Goal: Task Accomplishment & Management: Use online tool/utility

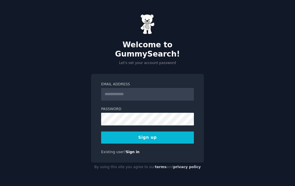
click at [133, 93] on input "Email Address" at bounding box center [147, 94] width 93 height 13
click at [128, 91] on input "Email Address" at bounding box center [147, 94] width 93 height 13
type input "**********"
click at [147, 135] on button "Sign up" at bounding box center [147, 137] width 93 height 12
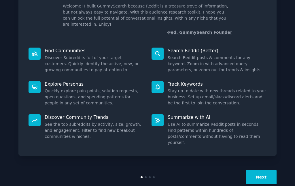
scroll to position [40, 0]
click at [257, 170] on button "Next" at bounding box center [261, 177] width 31 height 14
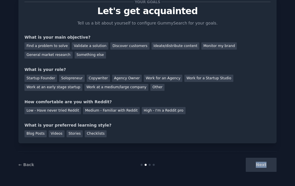
click at [257, 166] on div "Next" at bounding box center [233, 165] width 86 height 14
click at [262, 164] on div "Next" at bounding box center [233, 165] width 86 height 14
click at [23, 164] on link "← Back" at bounding box center [26, 164] width 16 height 5
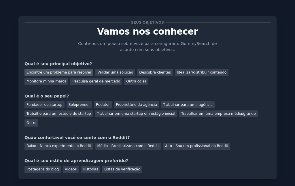
click at [51, 74] on font "Encontre um problema para resolver" at bounding box center [58, 72] width 65 height 4
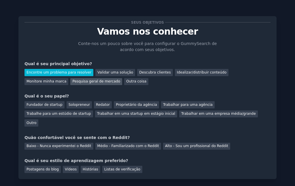
click at [72, 82] on font "Pesquisa geral de mercado" at bounding box center [96, 81] width 48 height 4
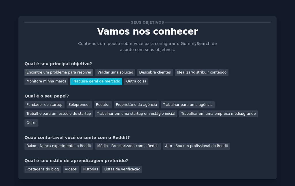
click at [54, 73] on font "Encontre um problema para resolver" at bounding box center [58, 72] width 65 height 4
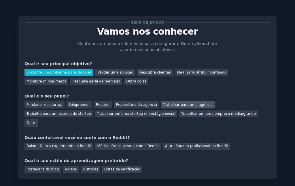
click at [163, 107] on font "Trabalhar para uma agência" at bounding box center [188, 105] width 50 height 4
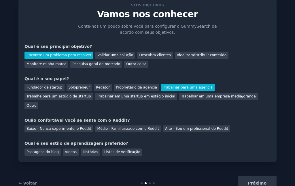
scroll to position [26, 0]
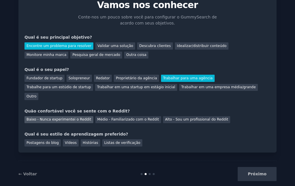
click at [72, 116] on div "Baixo - Nunca experimentei o Reddit" at bounding box center [58, 119] width 69 height 7
click at [67, 141] on font "Vídeos" at bounding box center [71, 143] width 12 height 4
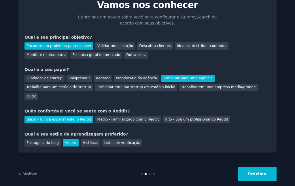
click at [256, 171] on font "Próximo" at bounding box center [257, 173] width 19 height 5
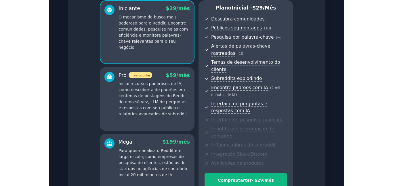
scroll to position [111, 0]
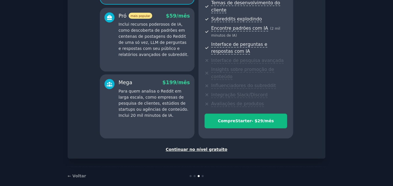
click at [216, 147] on font "Continuar no nível gratuito" at bounding box center [197, 149] width 62 height 5
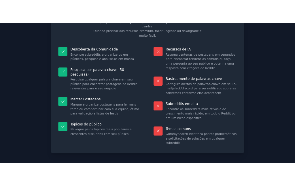
scroll to position [63, 0]
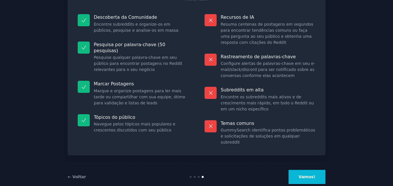
click at [295, 170] on button "Vamos!" at bounding box center [307, 177] width 37 height 14
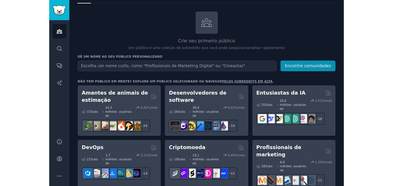
scroll to position [58, 0]
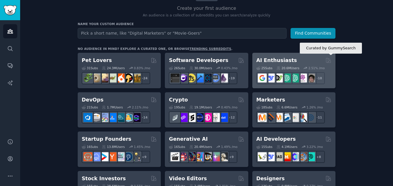
click at [295, 60] on icon at bounding box center [329, 60] width 6 height 6
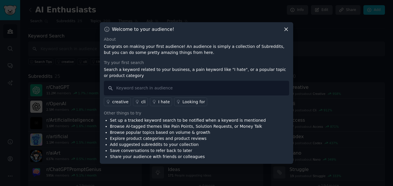
click at [286, 31] on icon at bounding box center [286, 29] width 6 height 6
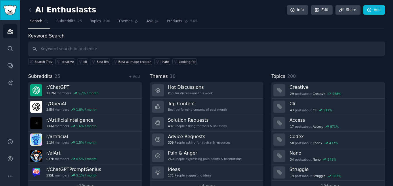
click at [9, 11] on img "Sidebar" at bounding box center [9, 10] width 13 height 10
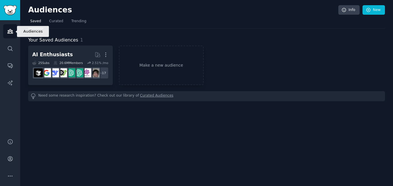
click at [13, 34] on icon "Sidebar" at bounding box center [10, 31] width 6 height 6
click at [10, 32] on icon "Sidebar" at bounding box center [9, 31] width 5 height 4
click at [50, 21] on span "Curated" at bounding box center [56, 21] width 14 height 5
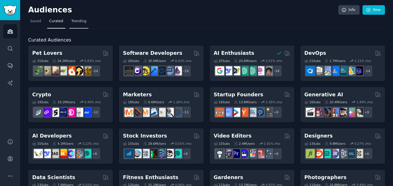
click at [78, 22] on span "Trending" at bounding box center [78, 21] width 15 height 5
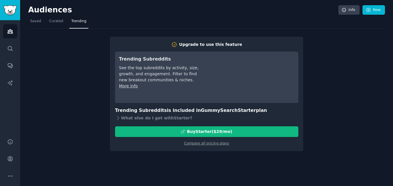
click at [42, 22] on nav "Saved Curated Trending" at bounding box center [206, 23] width 357 height 12
click at [36, 22] on span "Saved" at bounding box center [35, 21] width 11 height 5
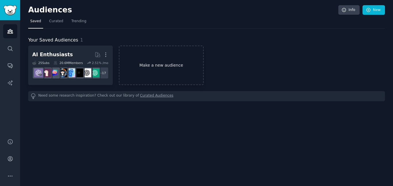
click at [169, 64] on link "Make a new audience" at bounding box center [161, 65] width 85 height 39
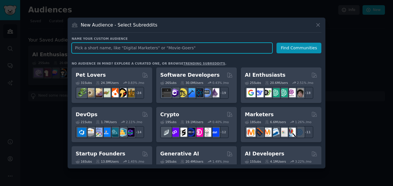
click at [238, 47] on input "text" at bounding box center [172, 48] width 201 height 11
type input "nocodetools"
click button "Find Communities" at bounding box center [299, 48] width 45 height 11
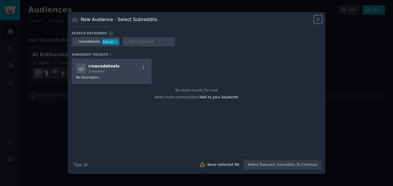
click at [295, 20] on icon at bounding box center [318, 19] width 6 height 6
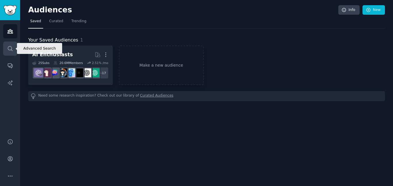
click at [9, 48] on icon "Sidebar" at bounding box center [10, 49] width 6 height 6
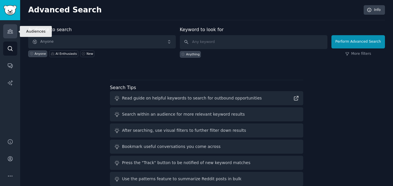
click at [15, 33] on link "Audiences" at bounding box center [10, 31] width 14 height 14
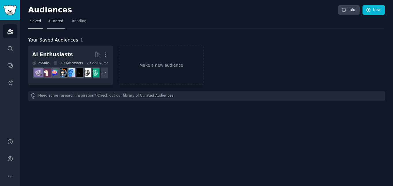
click at [57, 23] on span "Curated" at bounding box center [56, 21] width 14 height 5
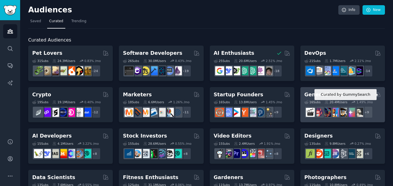
click at [295, 94] on icon at bounding box center [378, 94] width 6 height 6
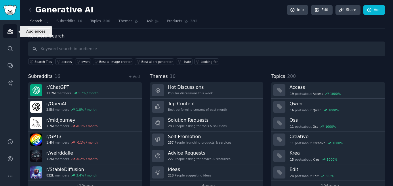
click at [10, 30] on icon "Sidebar" at bounding box center [10, 31] width 6 height 6
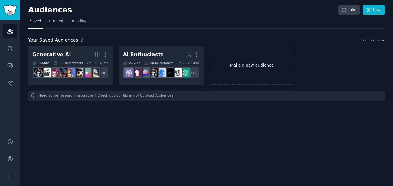
click at [229, 63] on link "Make a new audience" at bounding box center [252, 65] width 85 height 39
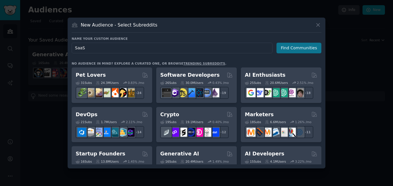
type input "SaaS"
click at [291, 45] on button "Find Communities" at bounding box center [299, 48] width 45 height 11
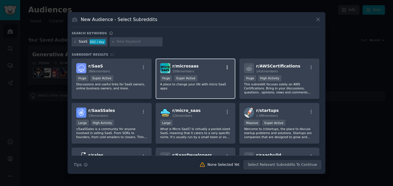
click at [226, 68] on icon "button" at bounding box center [227, 67] width 5 height 5
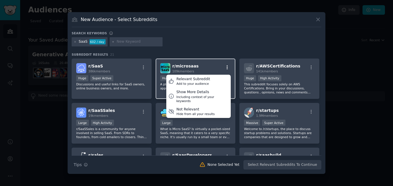
click at [226, 68] on icon "button" at bounding box center [227, 67] width 5 height 5
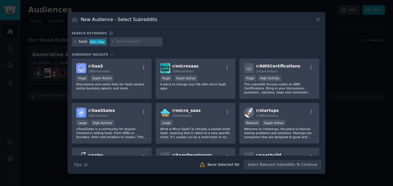
click at [74, 42] on div "SaaS 602 / day" at bounding box center [90, 41] width 36 height 9
click at [75, 41] on icon at bounding box center [75, 41] width 3 height 3
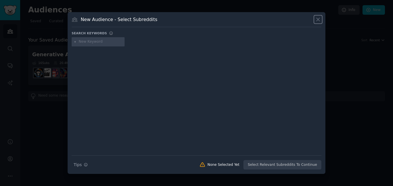
click at [295, 20] on icon at bounding box center [318, 19] width 6 height 6
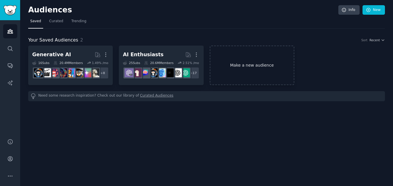
click at [242, 60] on link "Make a new audience" at bounding box center [252, 65] width 85 height 39
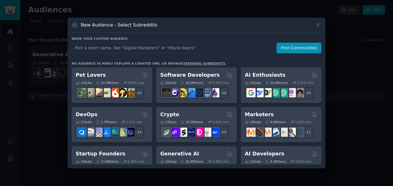
click at [51, 119] on div at bounding box center [196, 93] width 393 height 186
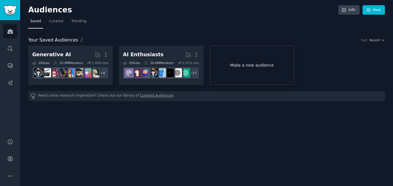
click at [241, 59] on link "Make a new audience" at bounding box center [252, 65] width 85 height 39
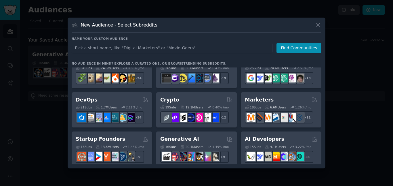
scroll to position [29, 0]
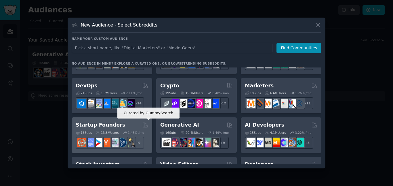
click at [144, 123] on icon at bounding box center [145, 125] width 6 height 6
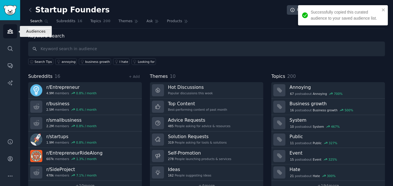
click at [11, 34] on icon "Sidebar" at bounding box center [10, 31] width 6 height 6
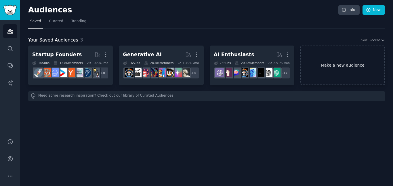
click at [295, 71] on link "Make a new audience" at bounding box center [343, 65] width 85 height 39
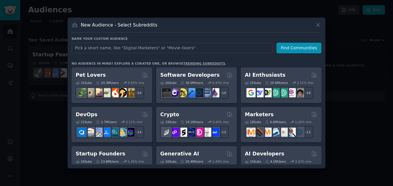
click at [295, 119] on div at bounding box center [196, 93] width 393 height 186
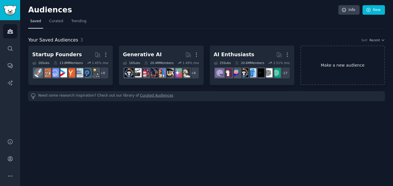
click at [295, 63] on link "Make a new audience" at bounding box center [343, 65] width 85 height 39
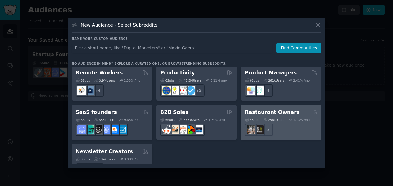
scroll to position [450, 0]
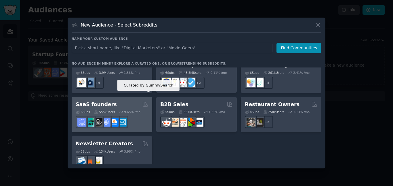
click at [146, 101] on icon at bounding box center [145, 104] width 6 height 6
